Goal: Communication & Community: Answer question/provide support

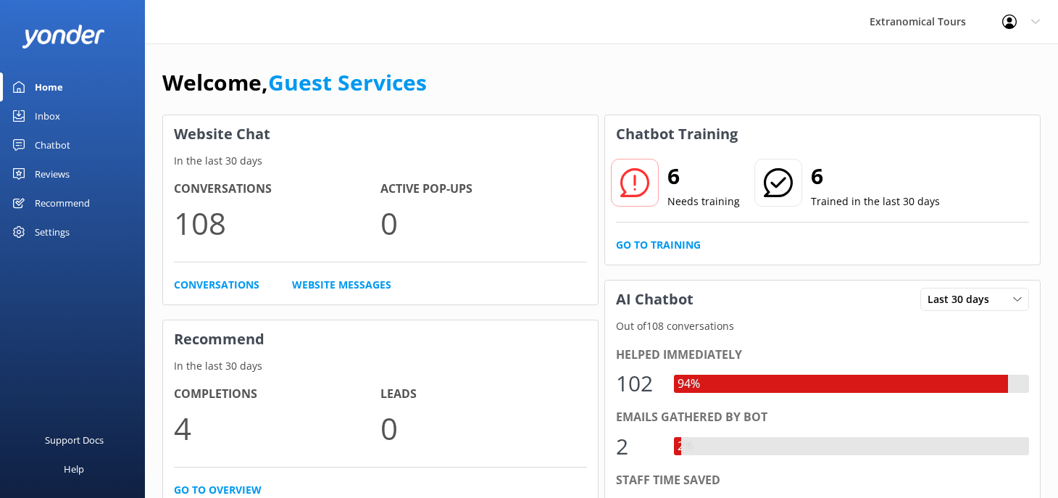
click at [67, 125] on link "Inbox" at bounding box center [72, 115] width 145 height 29
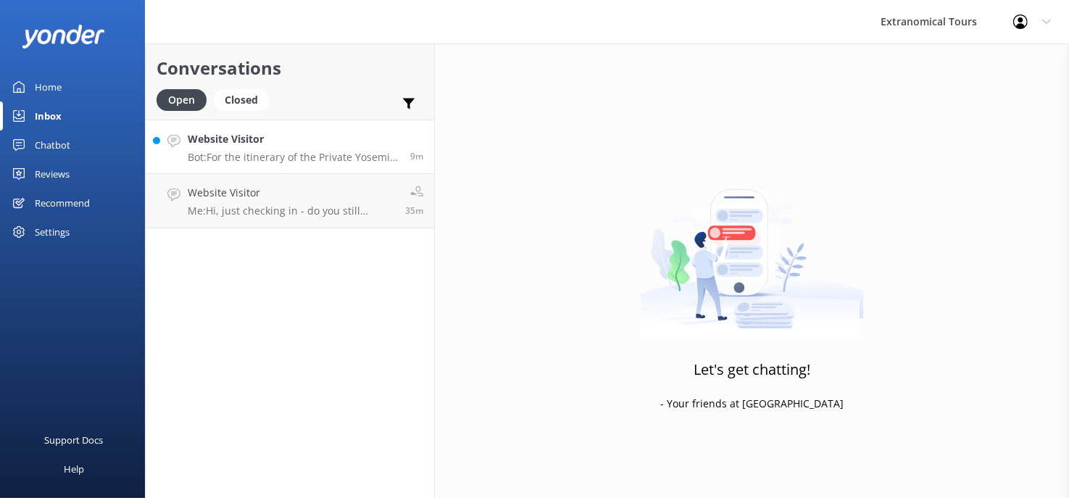
click at [189, 135] on h4 "Website Visitor" at bounding box center [294, 139] width 212 height 16
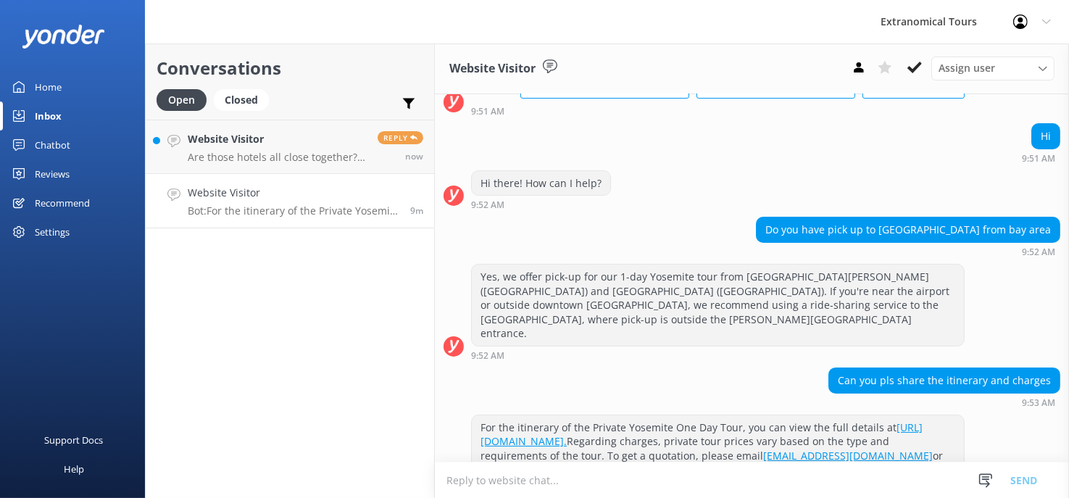
scroll to position [141, 0]
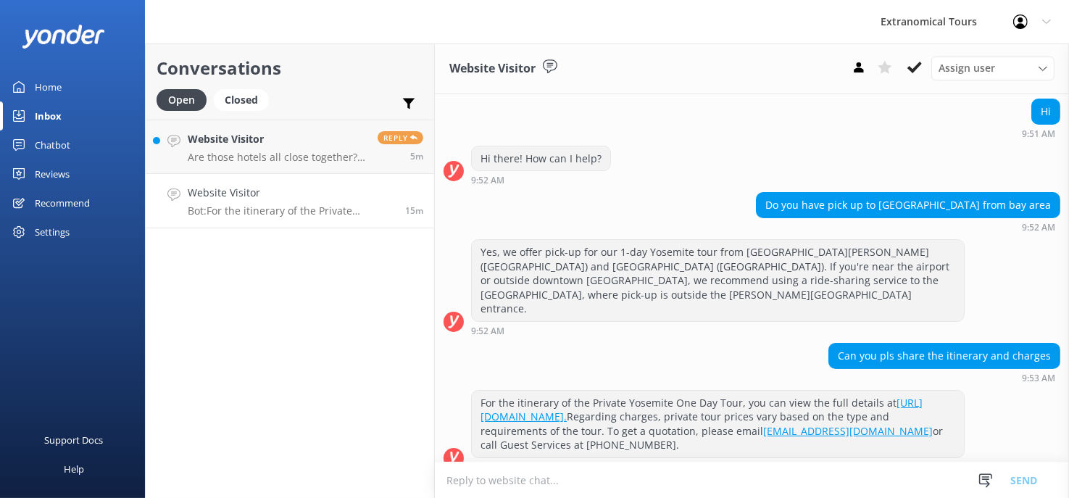
click at [663, 464] on textarea at bounding box center [752, 480] width 634 height 36
paste textarea "I’ll be happy to assist you. May I kindly ask for your name and contact number …"
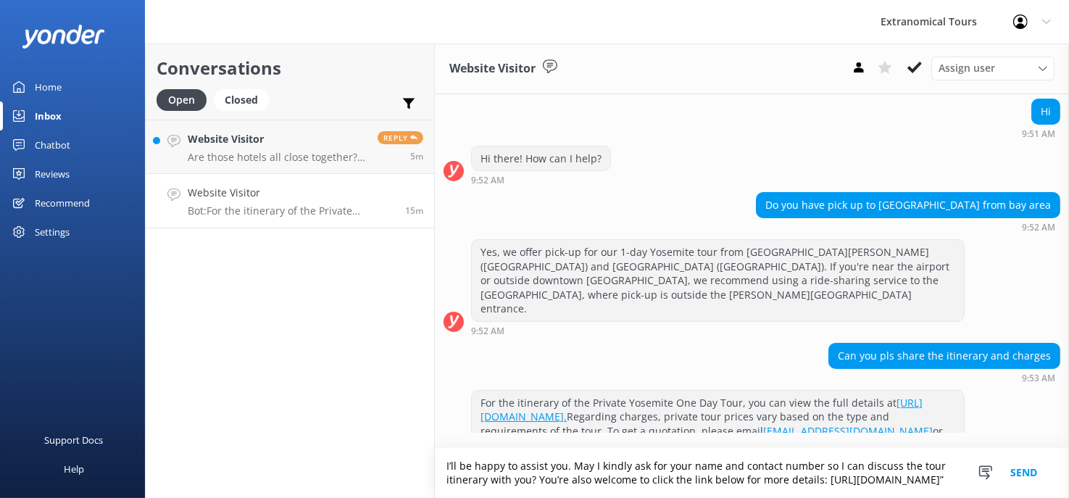
scroll to position [170, 0]
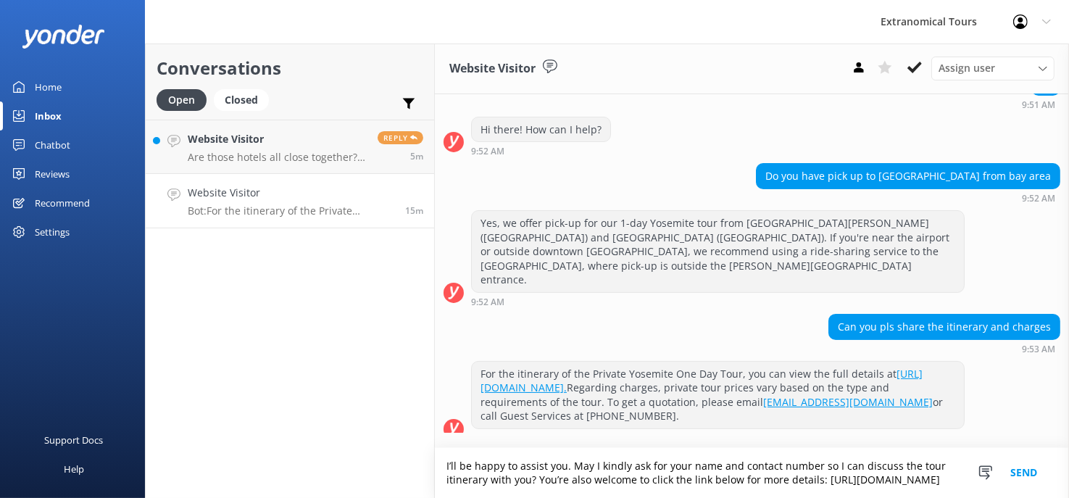
type textarea "I’ll be happy to assist you. May I kindly ask for your name and contact number …"
click at [1000, 461] on button "Send" at bounding box center [1023, 473] width 54 height 50
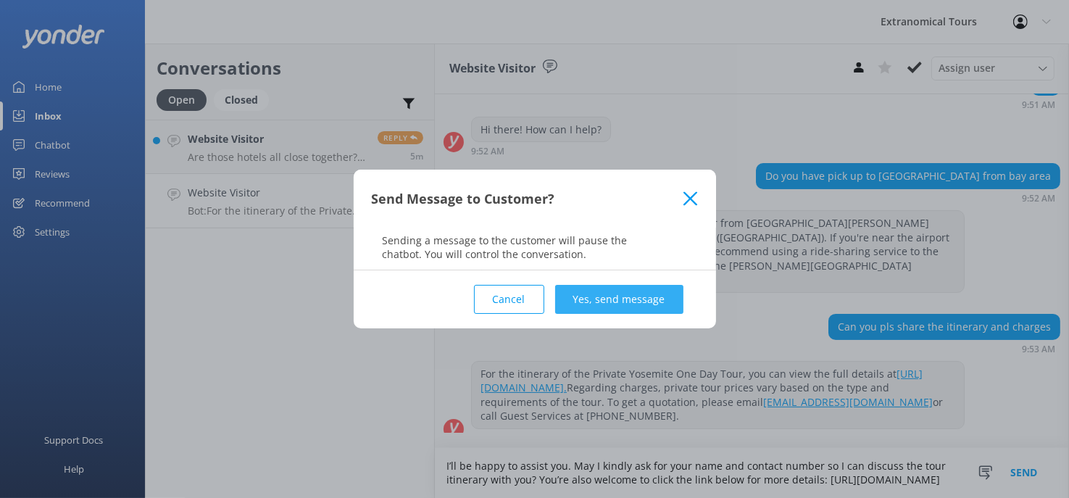
click at [582, 303] on button "Yes, send message" at bounding box center [619, 299] width 128 height 29
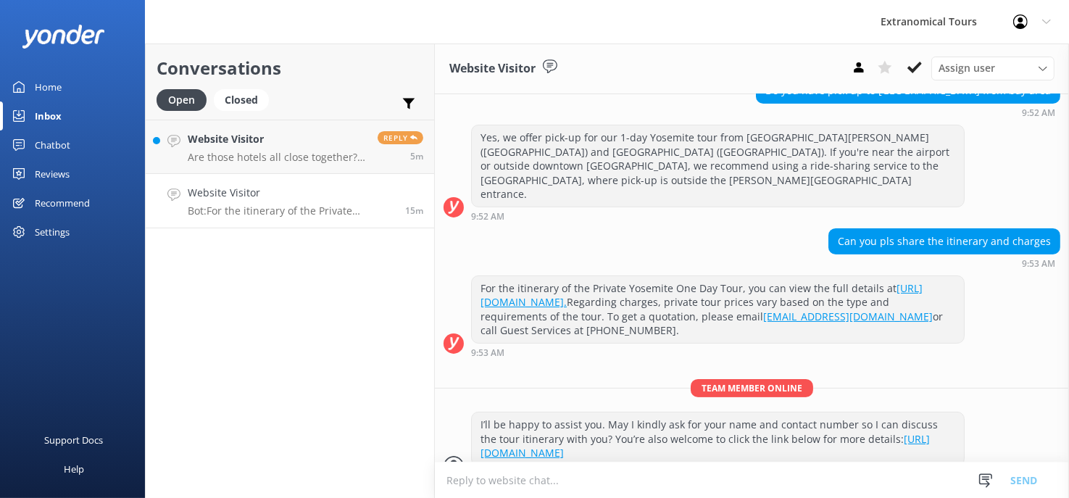
scroll to position [263, 0]
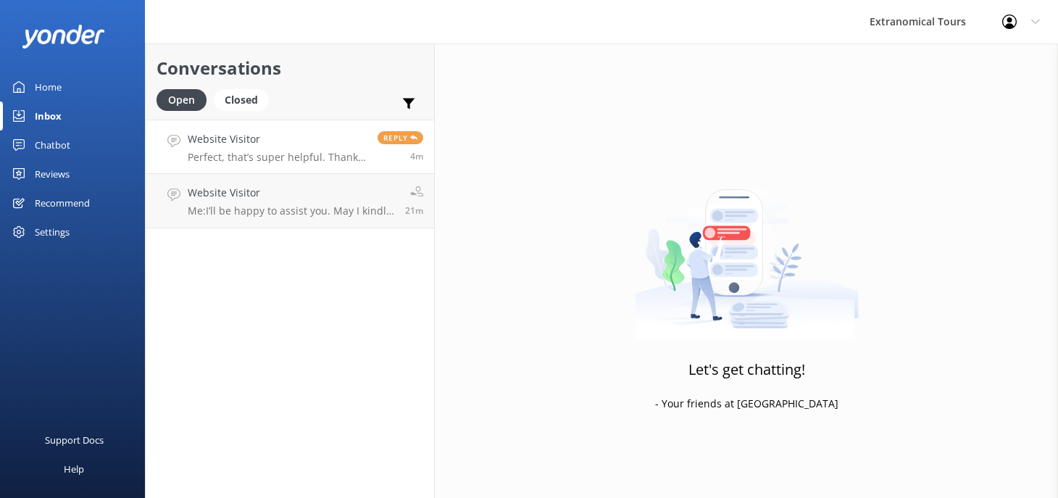
click at [206, 130] on link "Website Visitor Perfect, that’s super helpful. Thanks! That’s all I need :) Rep…" at bounding box center [290, 147] width 288 height 54
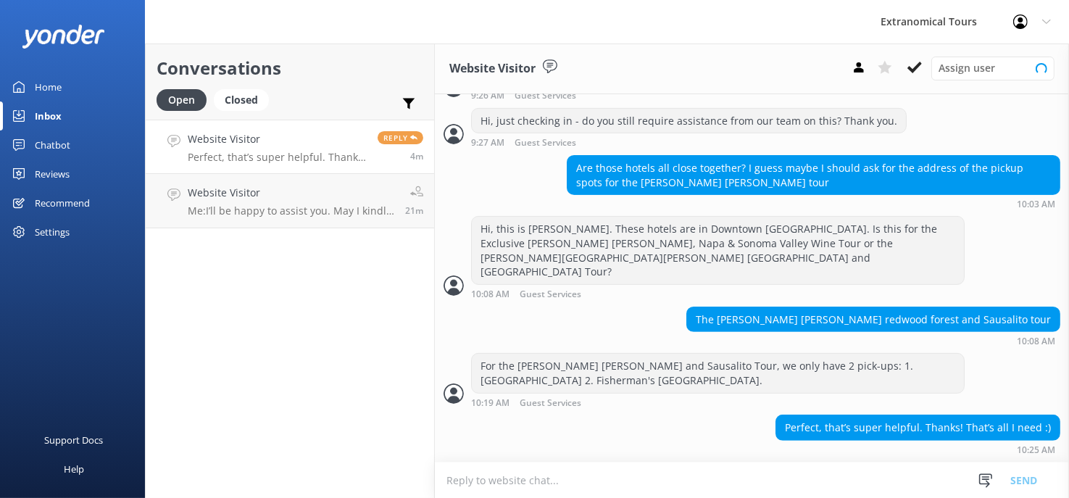
scroll to position [458, 0]
